Goal: Information Seeking & Learning: Find specific fact

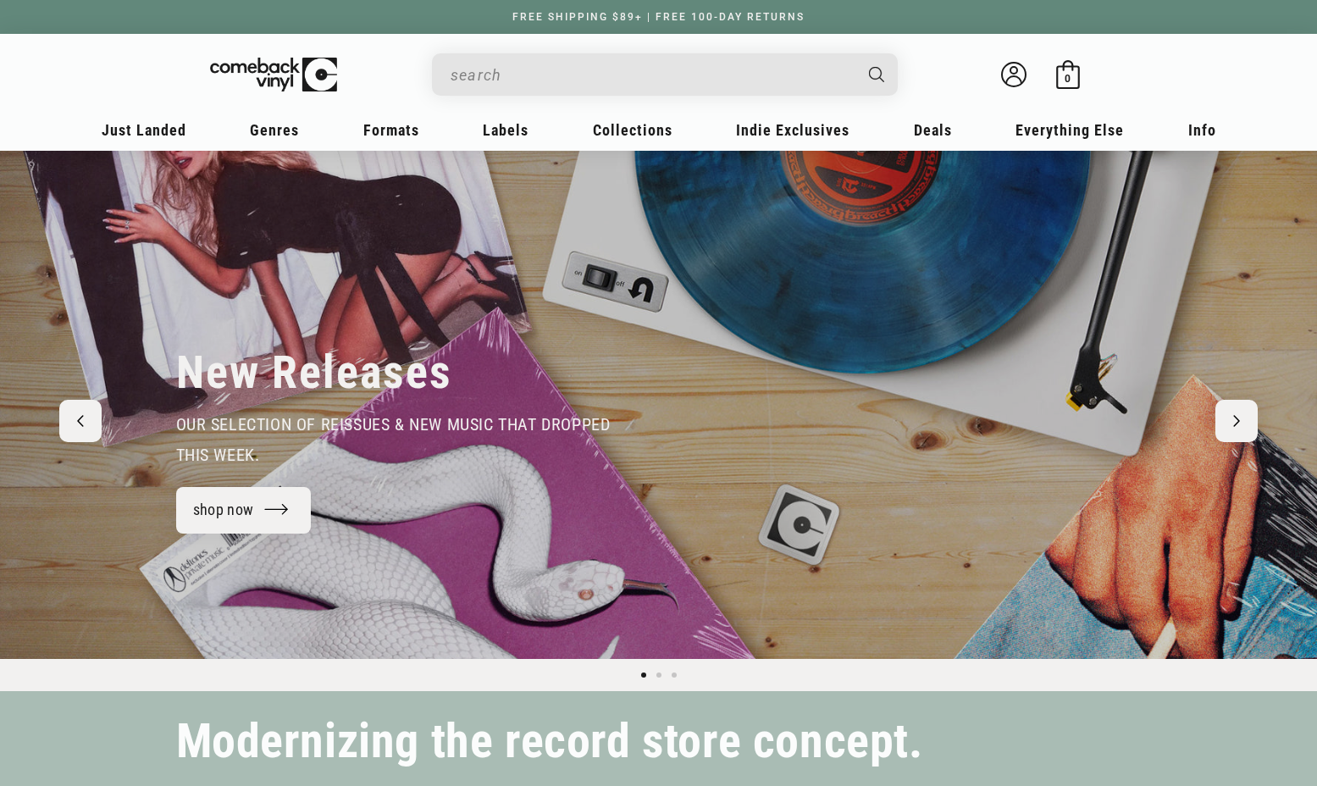
click at [807, 68] on input "Search" at bounding box center [652, 75] width 402 height 35
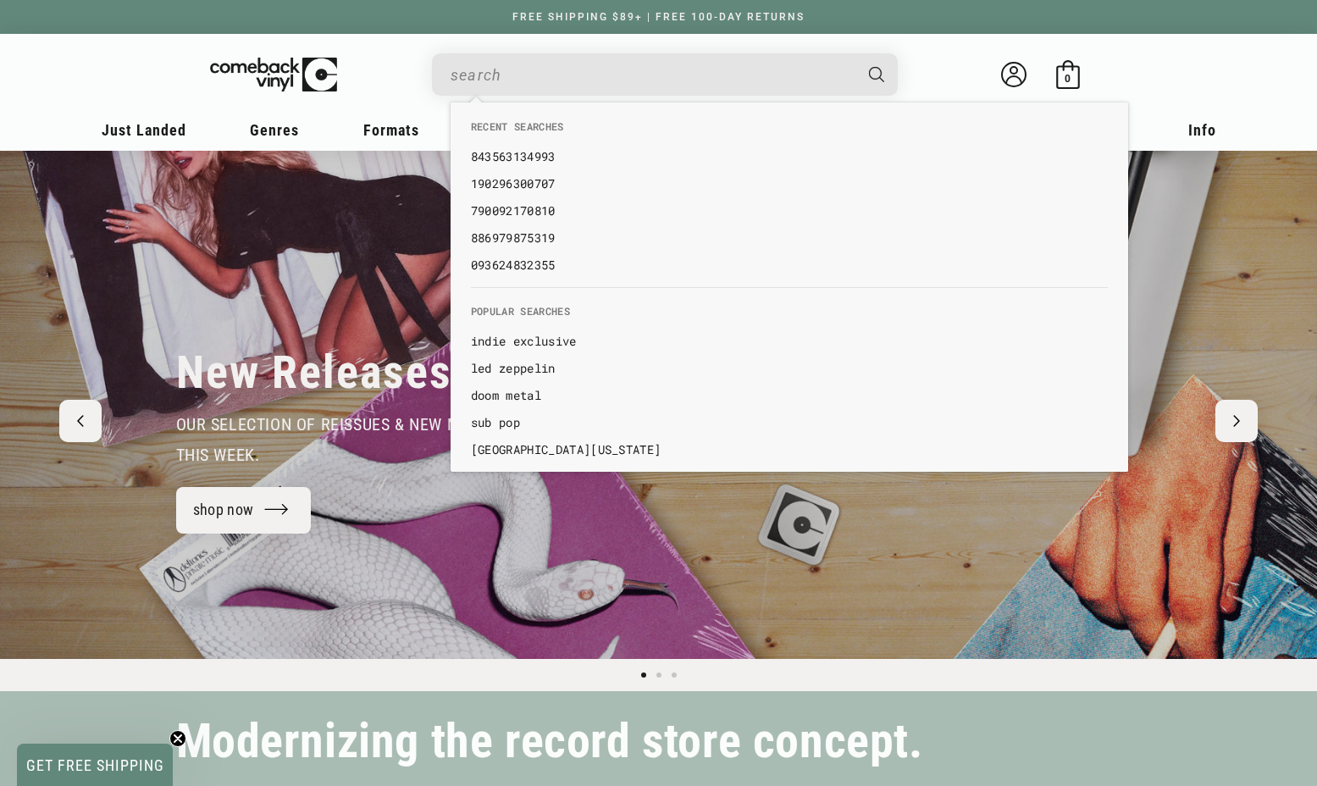
paste input "602465539448"
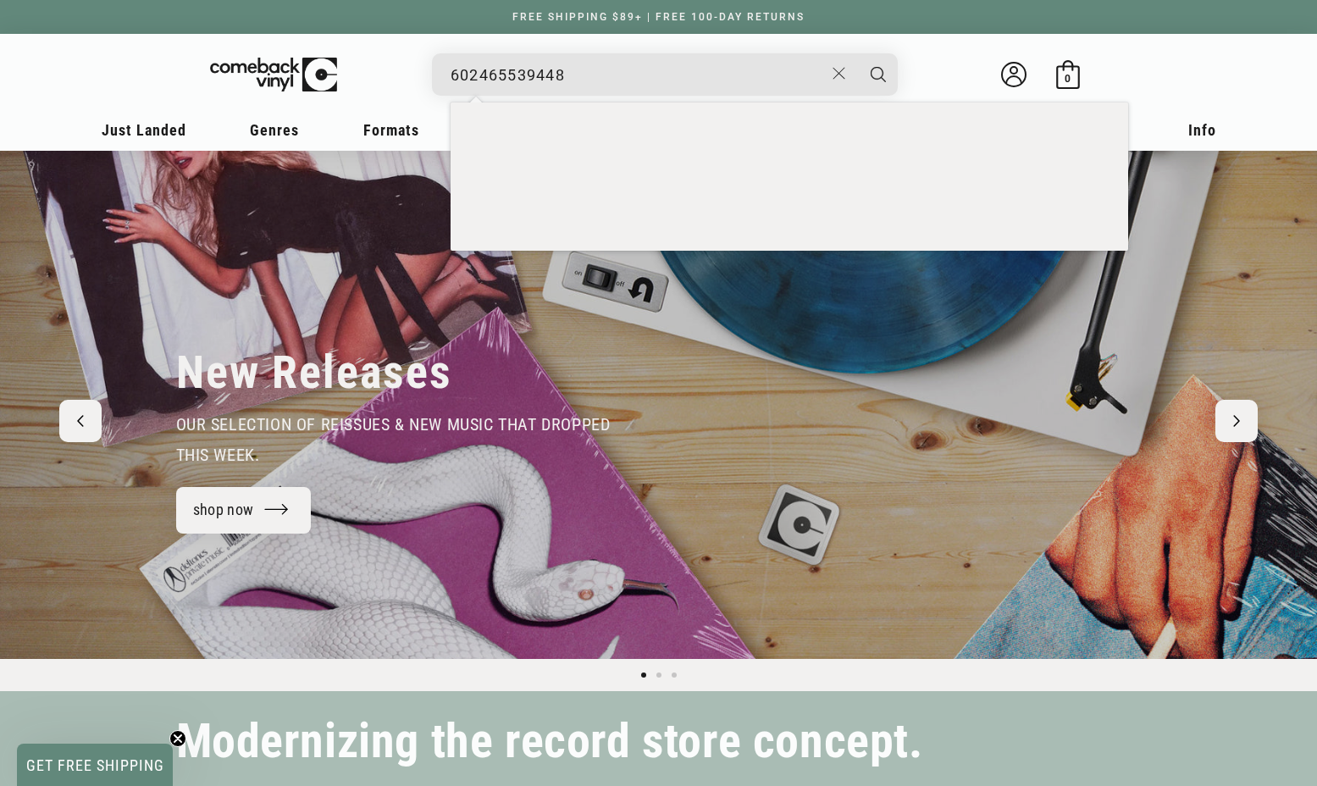
type input "602465539448"
click at [857, 53] on button "Search" at bounding box center [878, 74] width 42 height 42
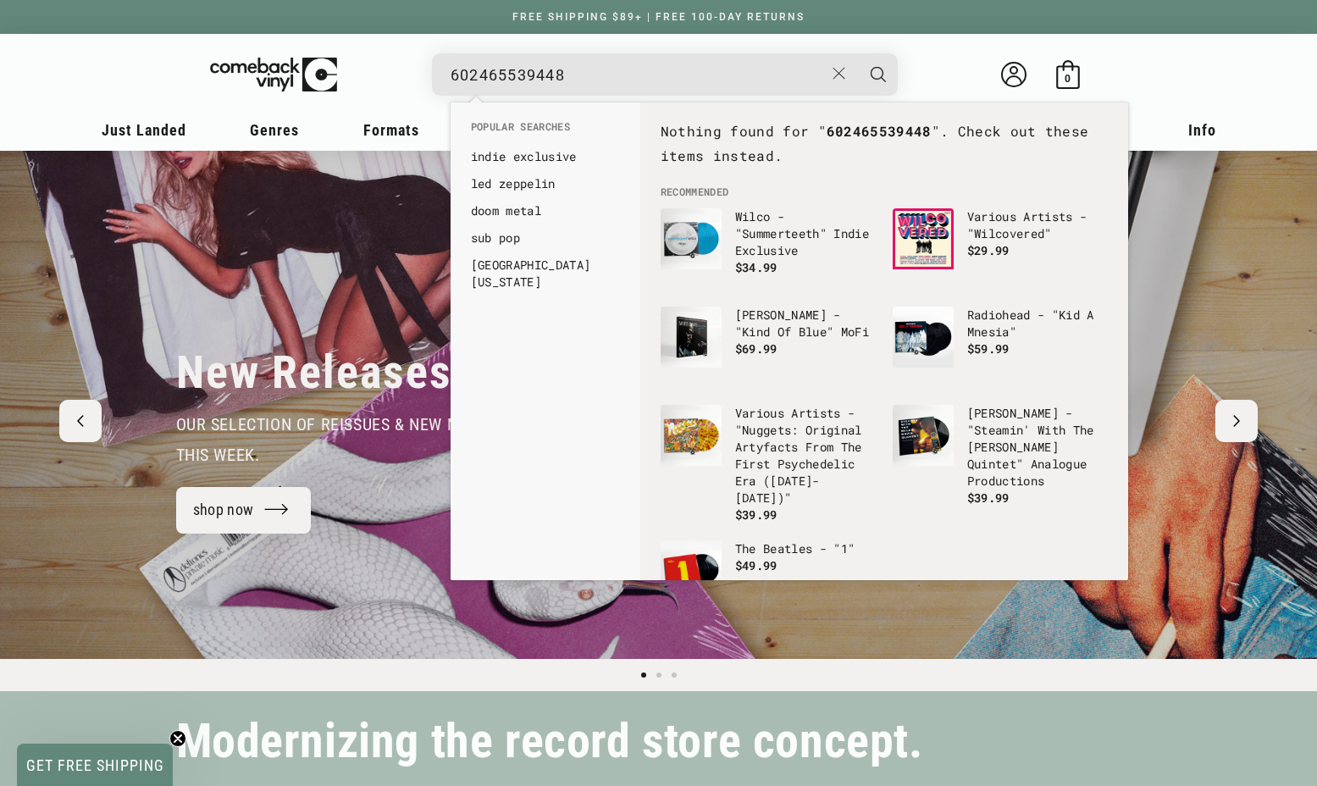
click at [857, 53] on button "Search" at bounding box center [878, 74] width 42 height 42
